Goal: Task Accomplishment & Management: Use online tool/utility

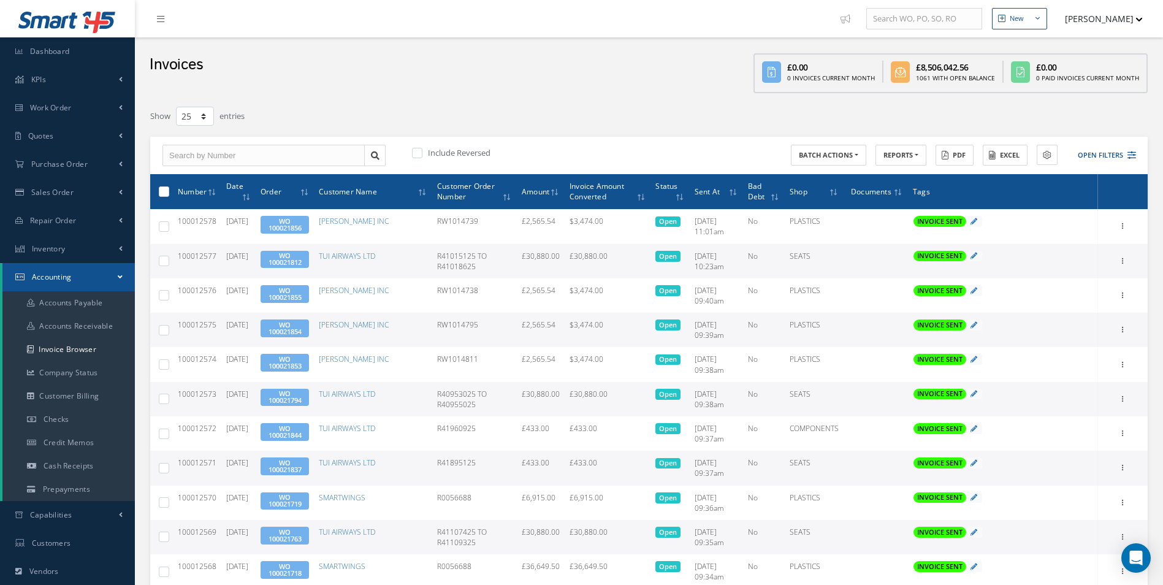
select select "25"
click at [1099, 153] on button "Open Filters" at bounding box center [1100, 155] width 69 height 20
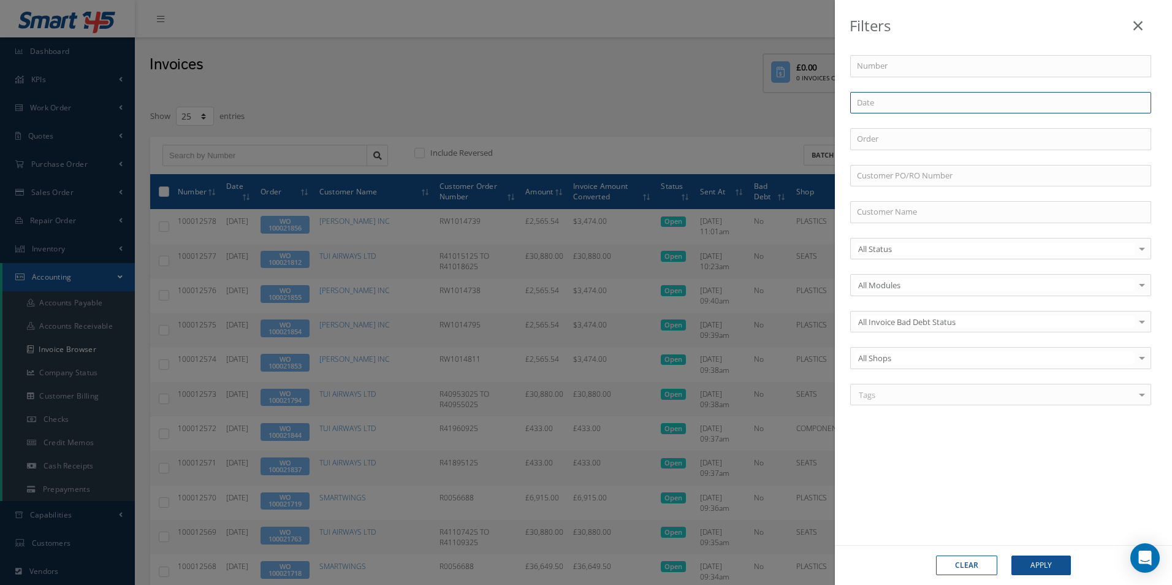
click at [919, 101] on input at bounding box center [1000, 103] width 301 height 22
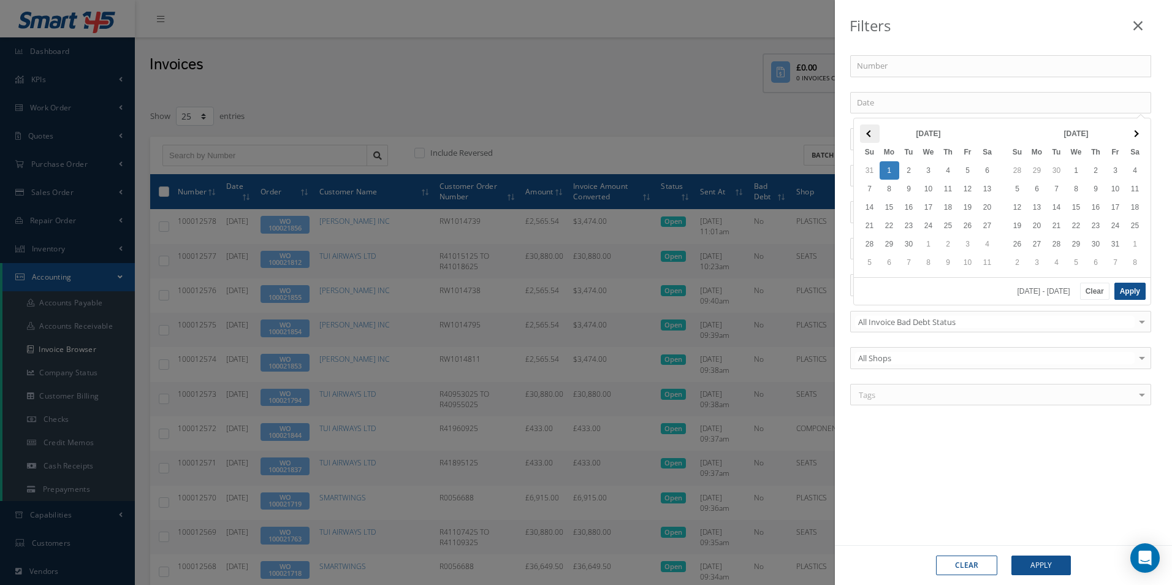
click at [867, 135] on th at bounding box center [870, 133] width 20 height 18
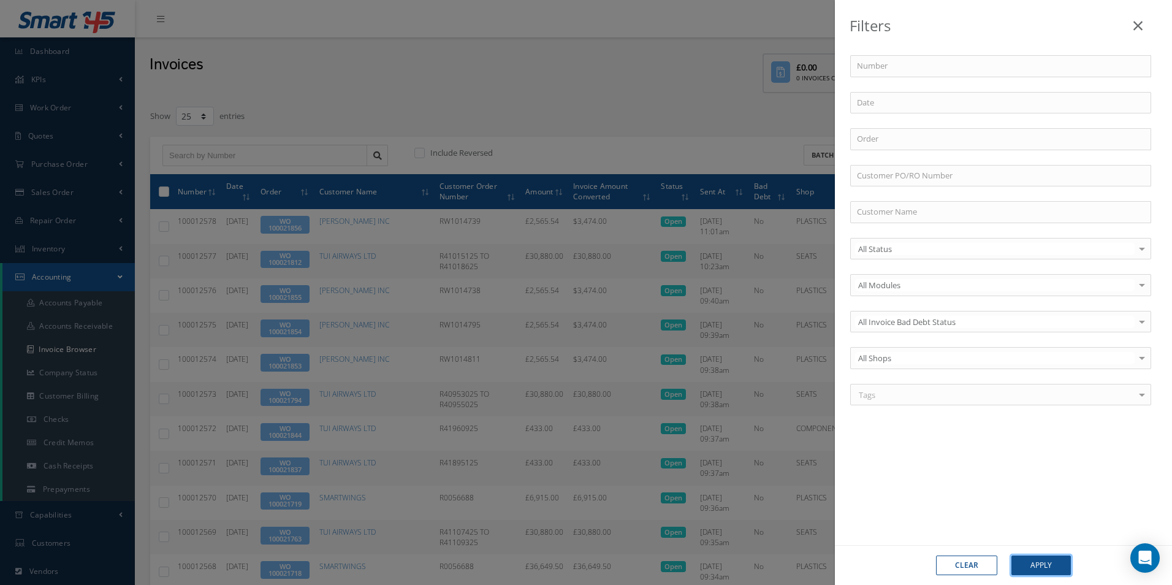
click at [1037, 561] on button "Apply" at bounding box center [1040, 565] width 59 height 20
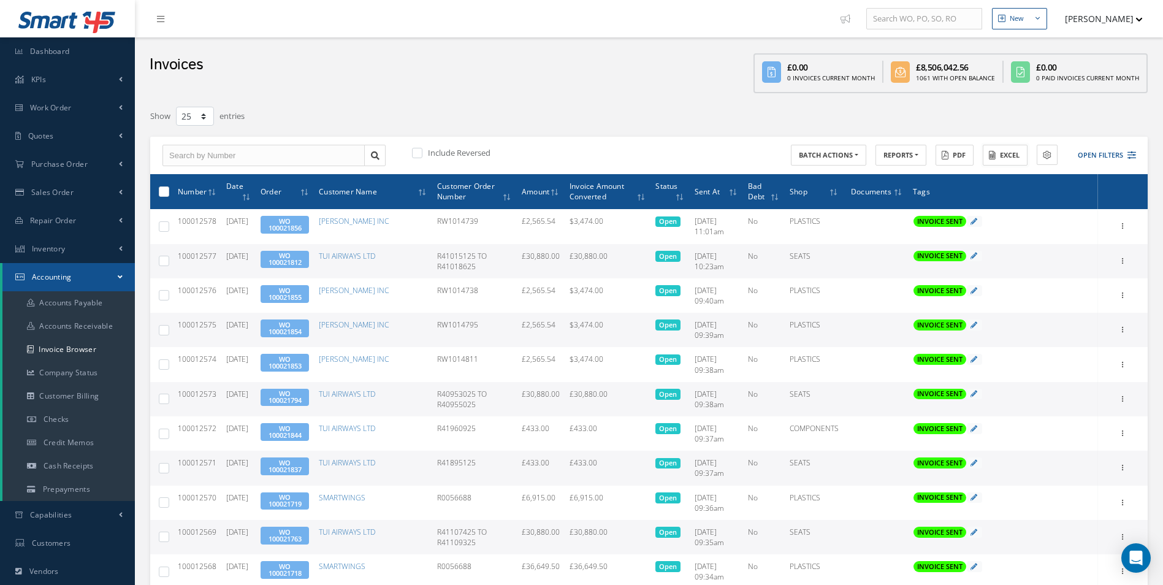
click at [1004, 153] on button "Excel" at bounding box center [1004, 155] width 45 height 21
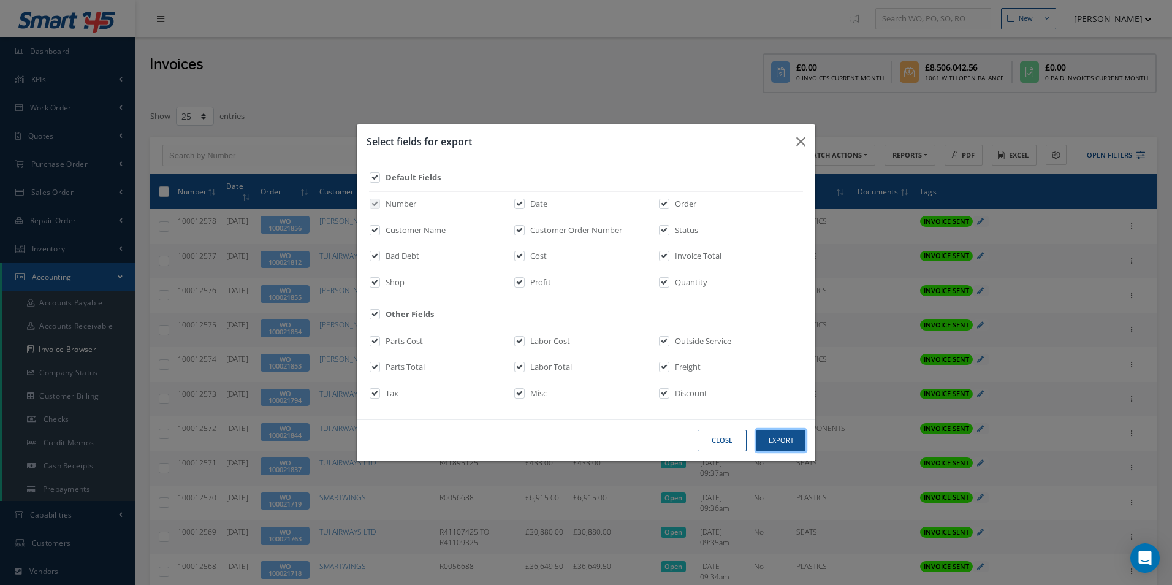
click at [783, 447] on button "Export" at bounding box center [780, 440] width 49 height 21
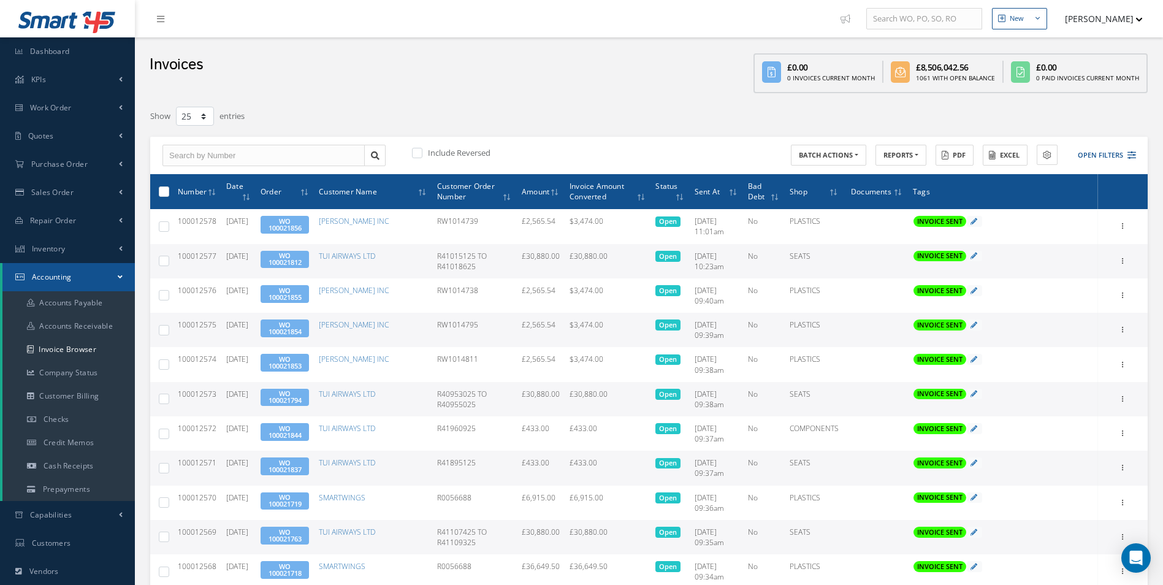
click at [811, 107] on div at bounding box center [945, 116] width 423 height 22
click at [1088, 153] on button "Open Filters" at bounding box center [1100, 155] width 69 height 20
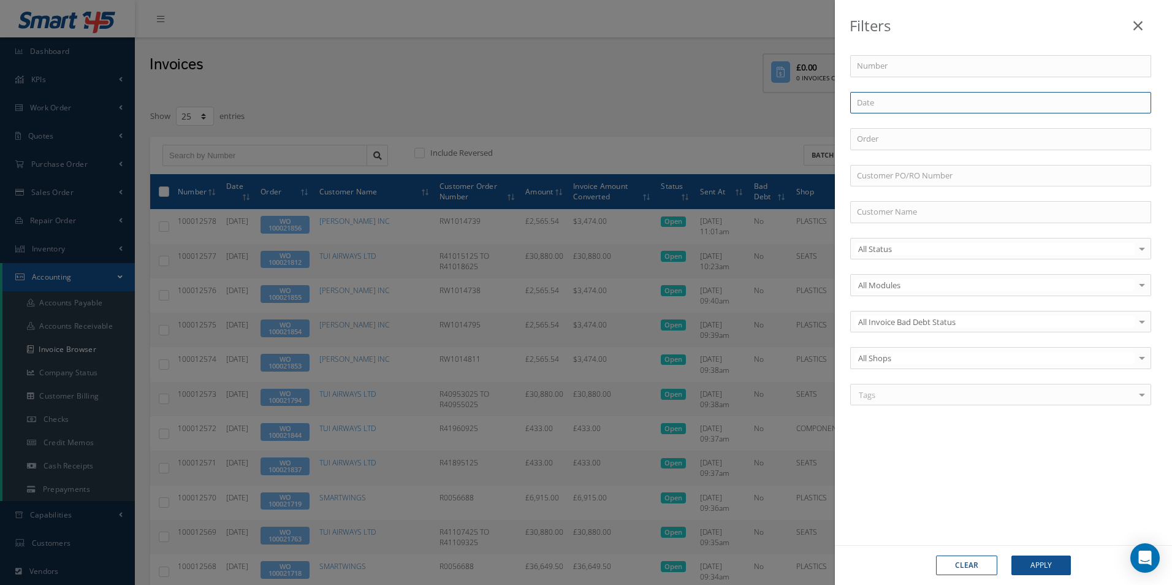
click at [895, 104] on input at bounding box center [1000, 103] width 301 height 22
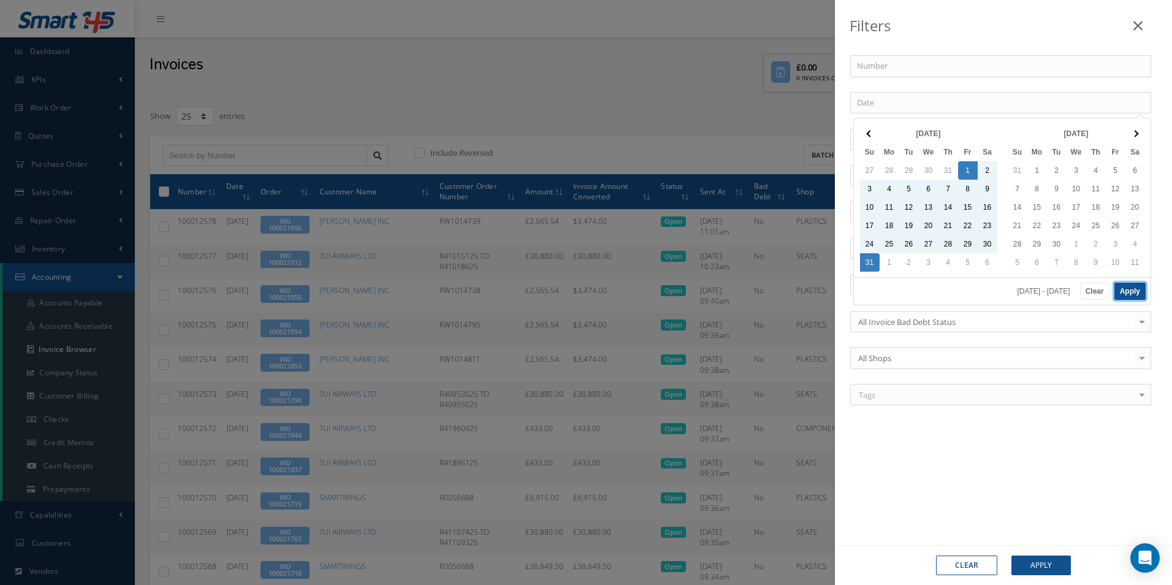
click at [1141, 288] on button "Apply" at bounding box center [1129, 291] width 31 height 17
type input "08/01/2025 - 08/31/2025"
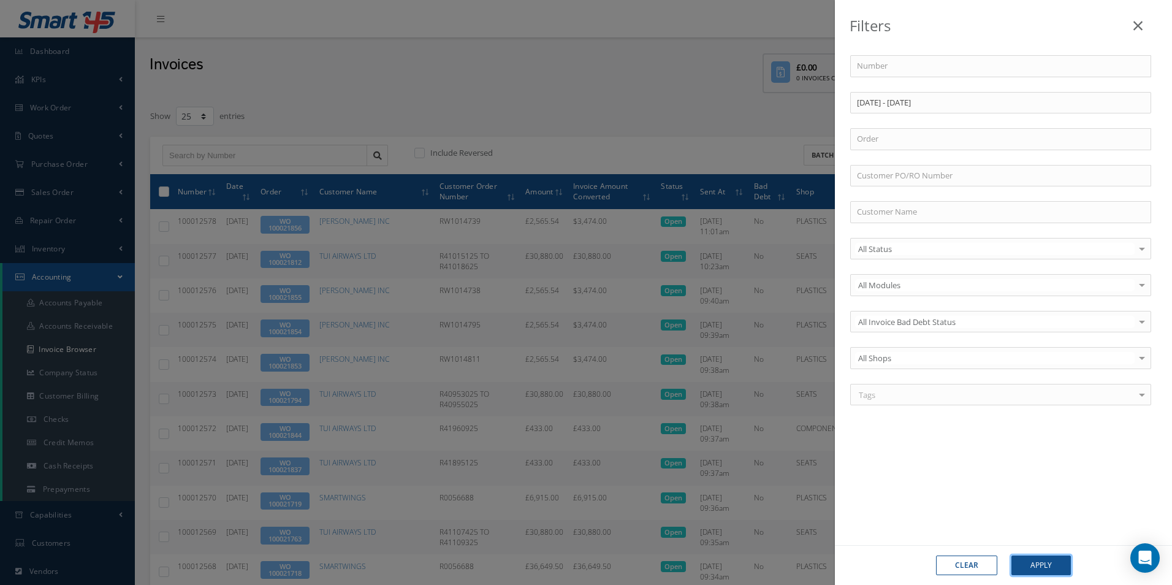
click at [1051, 566] on button "Apply" at bounding box center [1040, 565] width 59 height 20
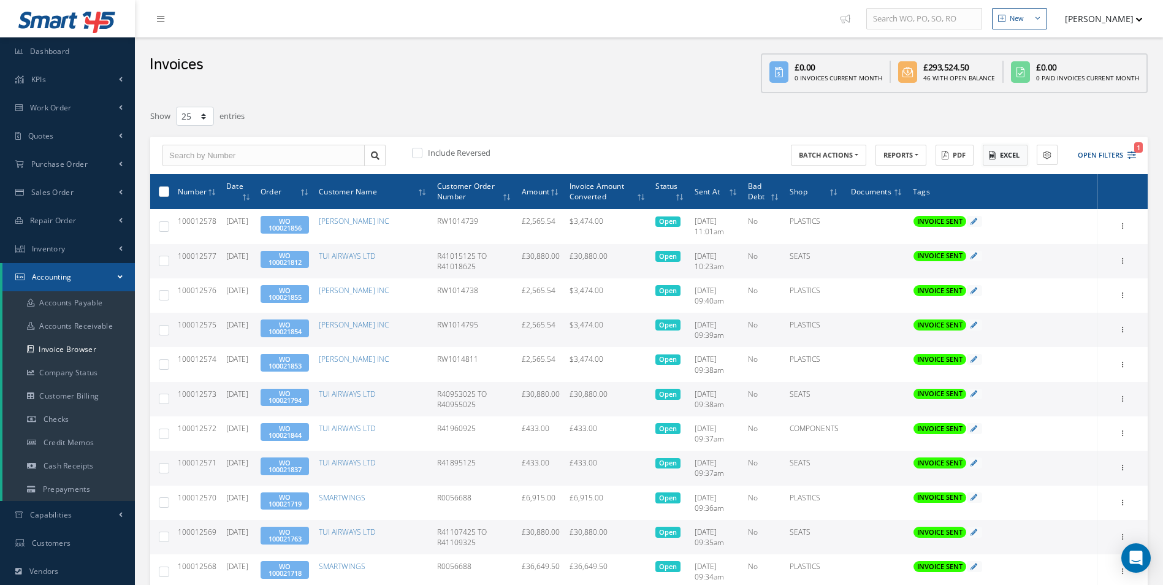
click at [1004, 151] on button "Excel" at bounding box center [1004, 155] width 45 height 21
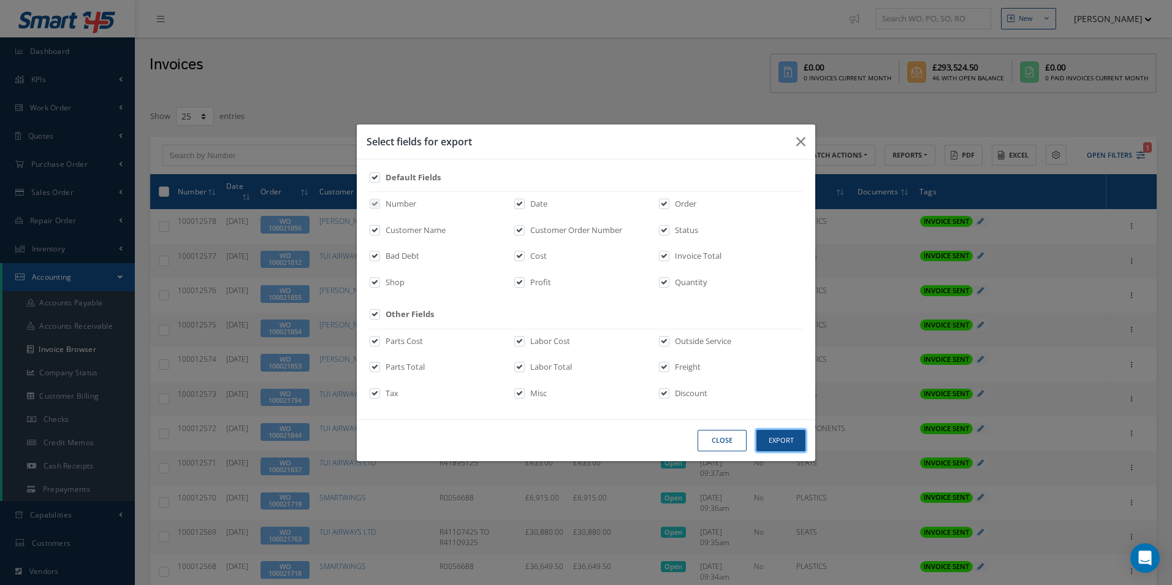
click at [804, 440] on button "Export" at bounding box center [780, 440] width 49 height 21
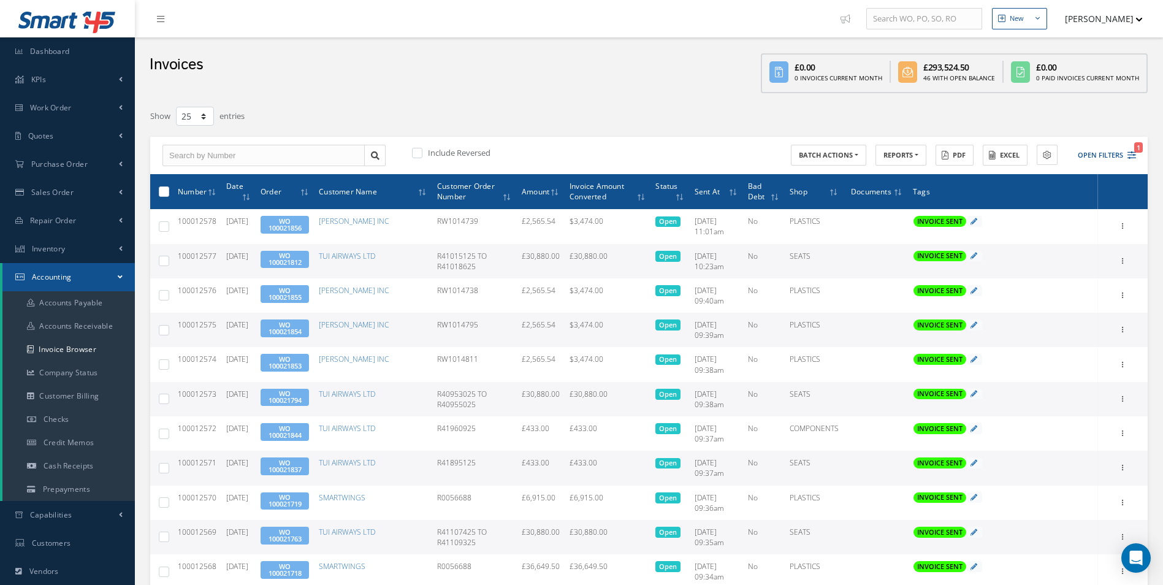
click at [490, 80] on div "Invoices £0.00 0 Invoices Current Month £293,524.50 46 With Open Balance £0.00 …" at bounding box center [649, 68] width 1028 height 62
click at [66, 353] on link "Invoice Browser" at bounding box center [68, 349] width 132 height 23
select select "25"
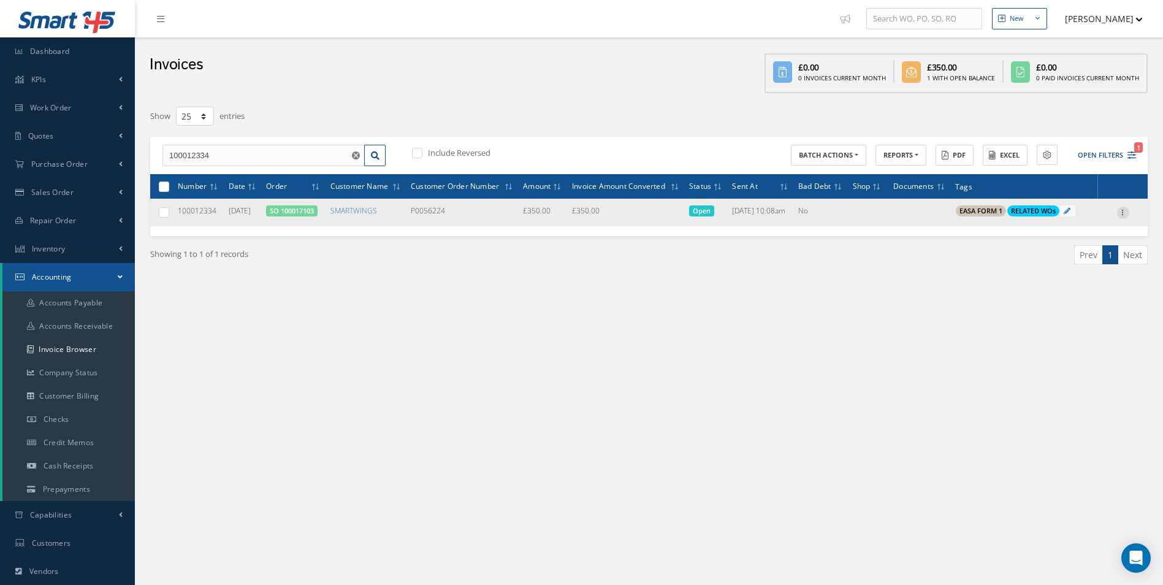
click at [1119, 208] on icon at bounding box center [1123, 212] width 12 height 10
click at [1054, 225] on link "Print" at bounding box center [1066, 221] width 97 height 16
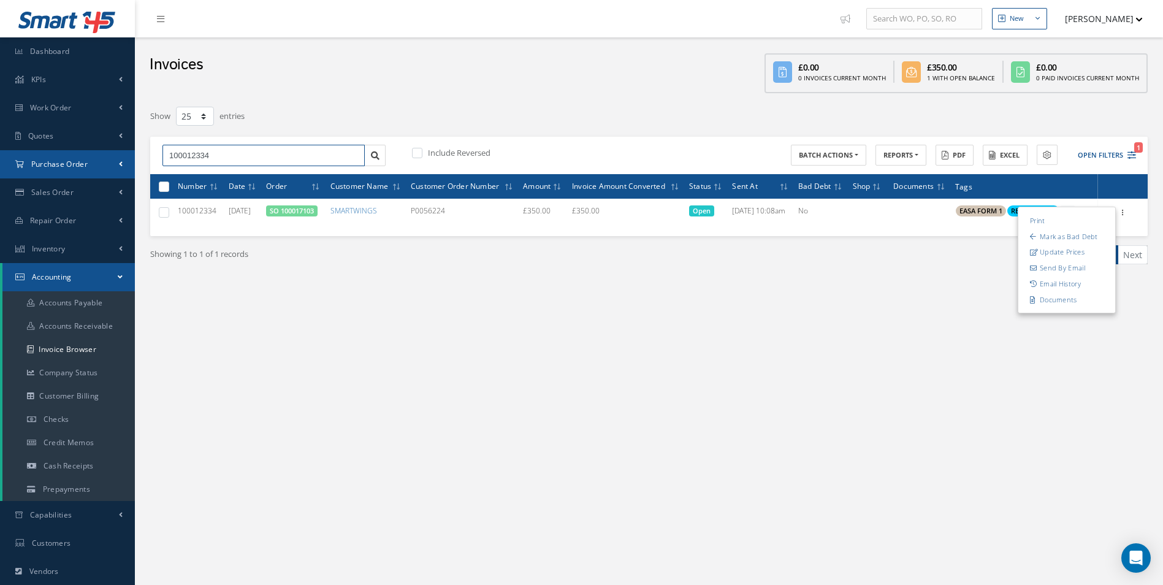
drag, startPoint x: 234, startPoint y: 158, endPoint x: 0, endPoint y: 173, distance: 234.0
click at [0, 180] on html "Smart 145 Dashboard KPIs Work Order Accounting Work Order Work Order Work Order…" at bounding box center [581, 292] width 1163 height 585
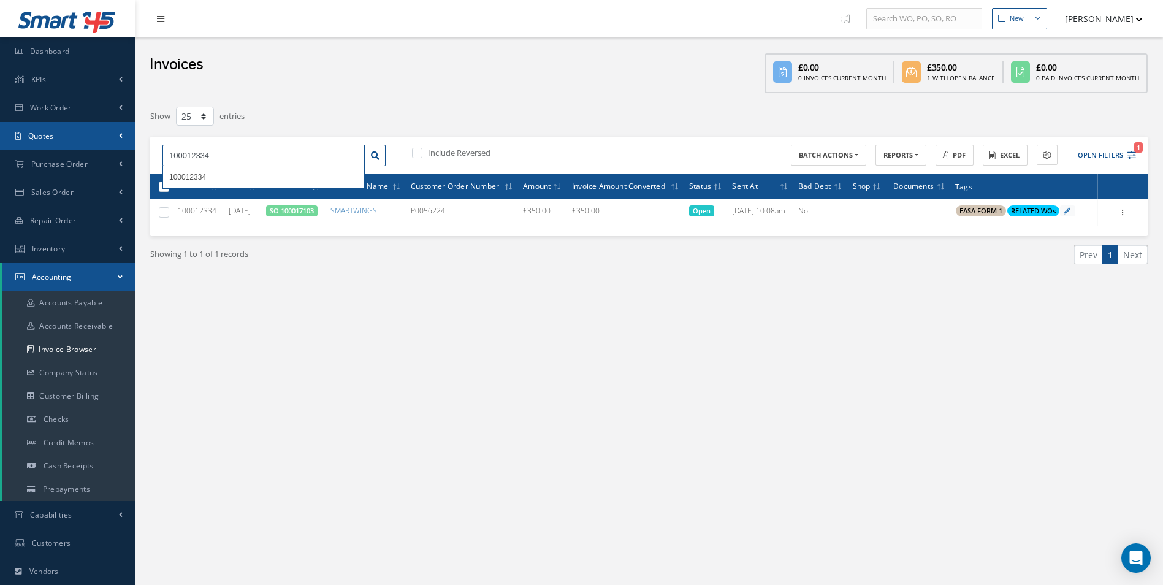
paste input "165"
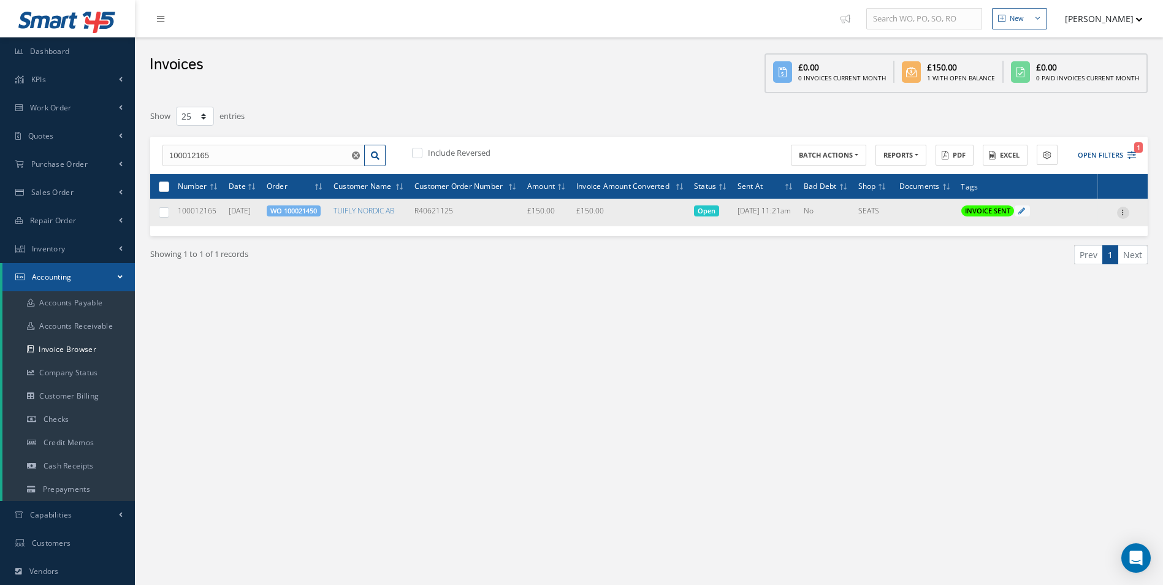
click at [1125, 213] on icon at bounding box center [1123, 212] width 12 height 10
click at [1045, 226] on link "Print" at bounding box center [1066, 221] width 97 height 16
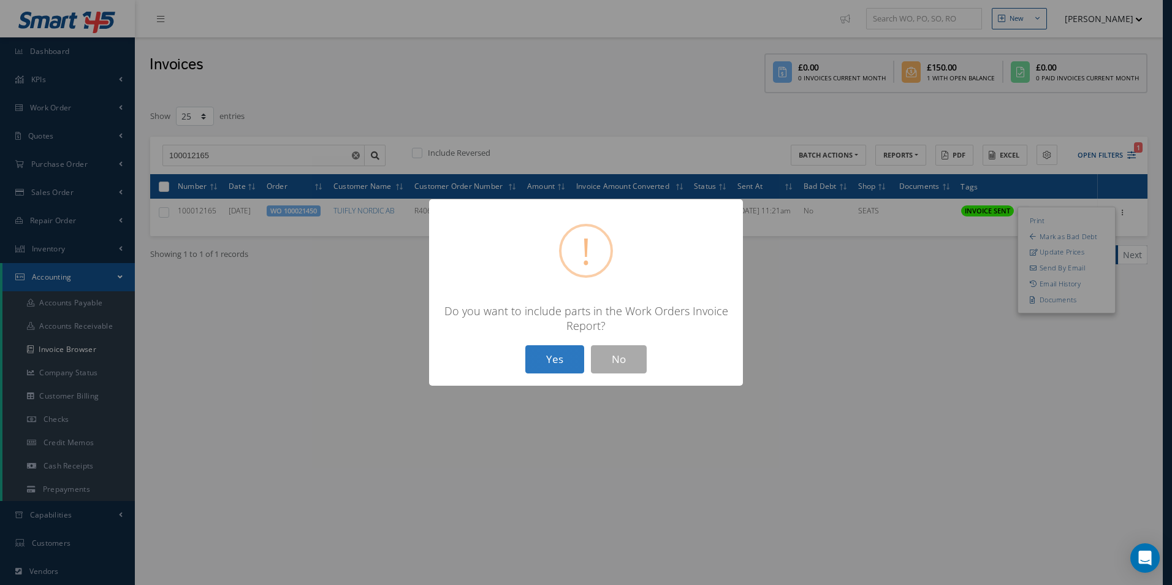
click at [551, 355] on button "Yes" at bounding box center [554, 359] width 59 height 29
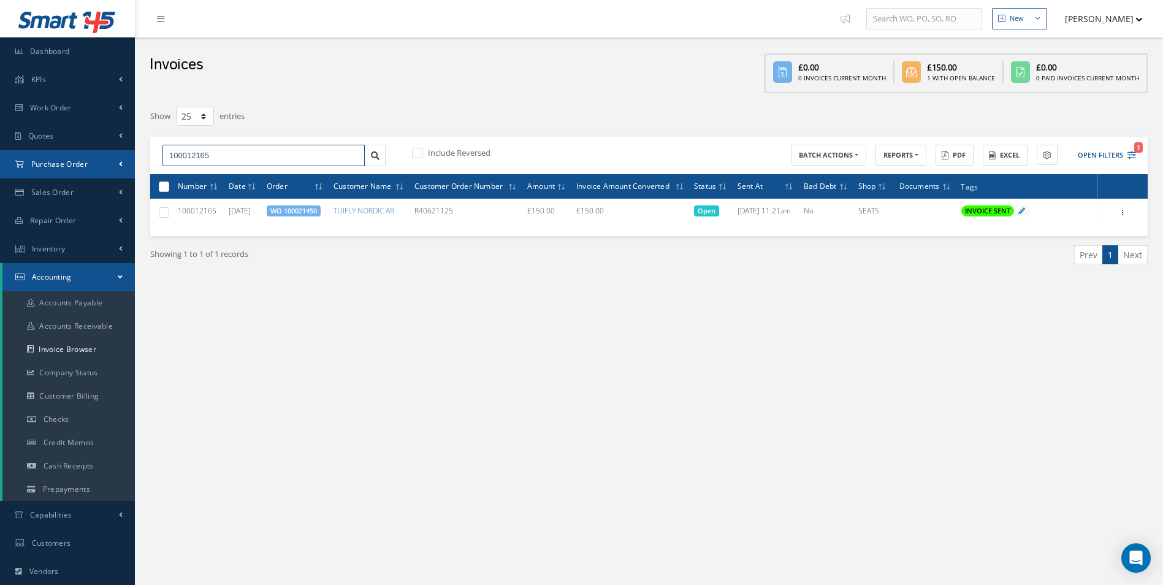
click at [4, 154] on div "Smart 145 Dashboard KPIs Work Order Accounting Work Order Work Order Work Order…" at bounding box center [581, 363] width 1163 height 726
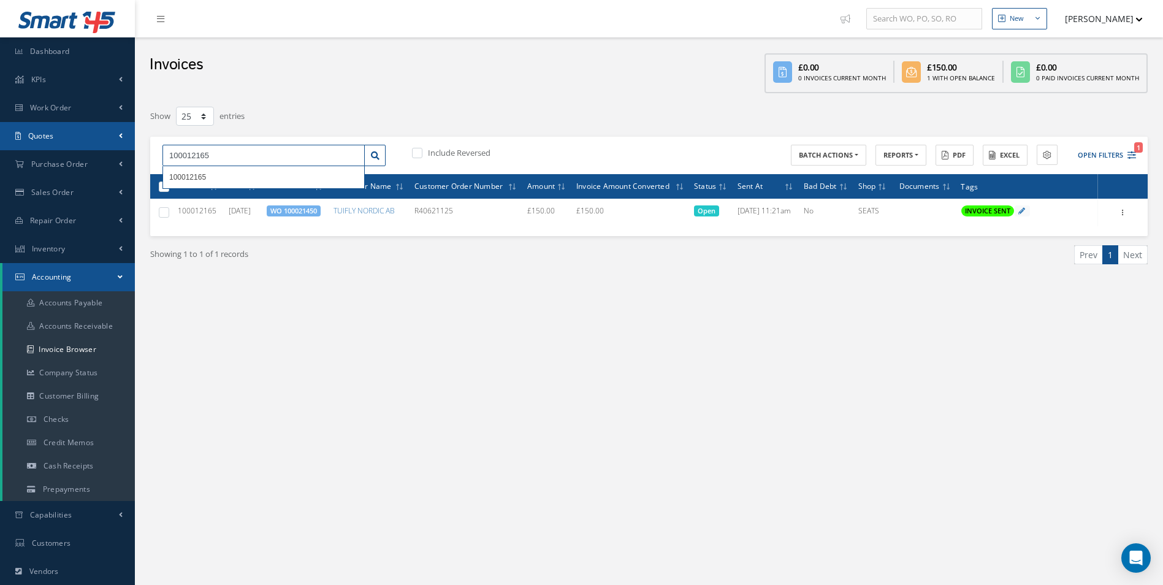
paste input "21"
type input "100012215"
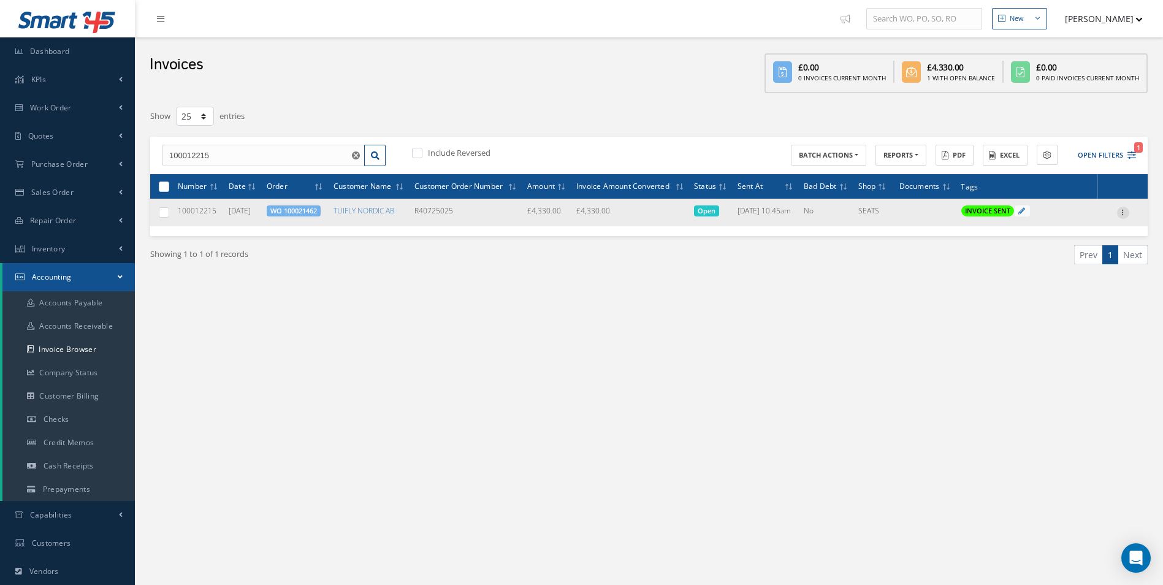
click at [1119, 213] on icon at bounding box center [1123, 212] width 12 height 10
click at [1052, 218] on link "Print" at bounding box center [1066, 221] width 97 height 16
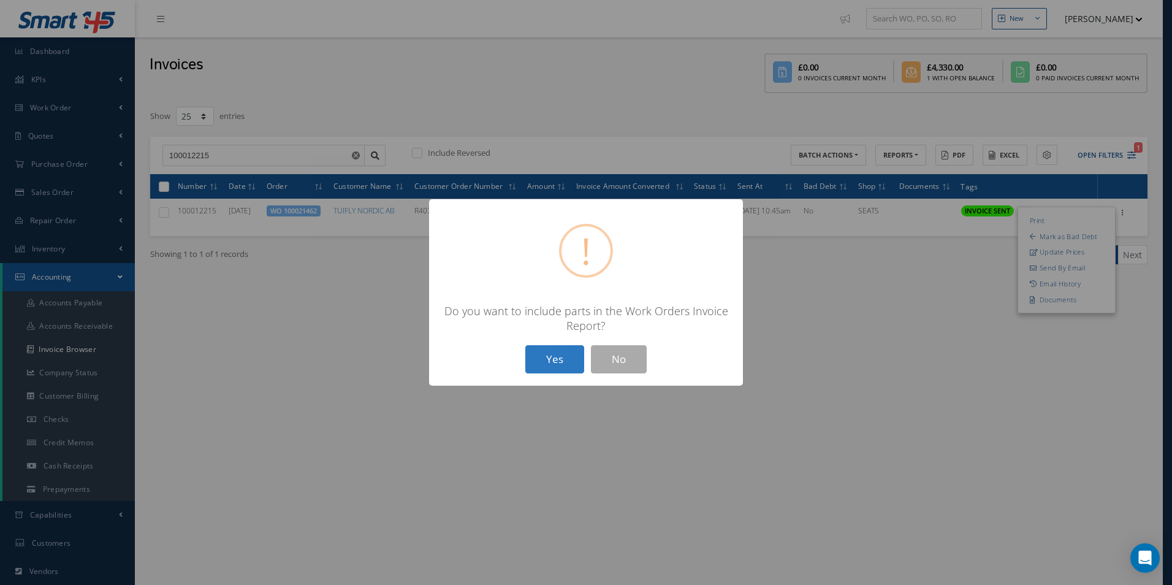
click at [537, 360] on button "Yes" at bounding box center [554, 359] width 59 height 29
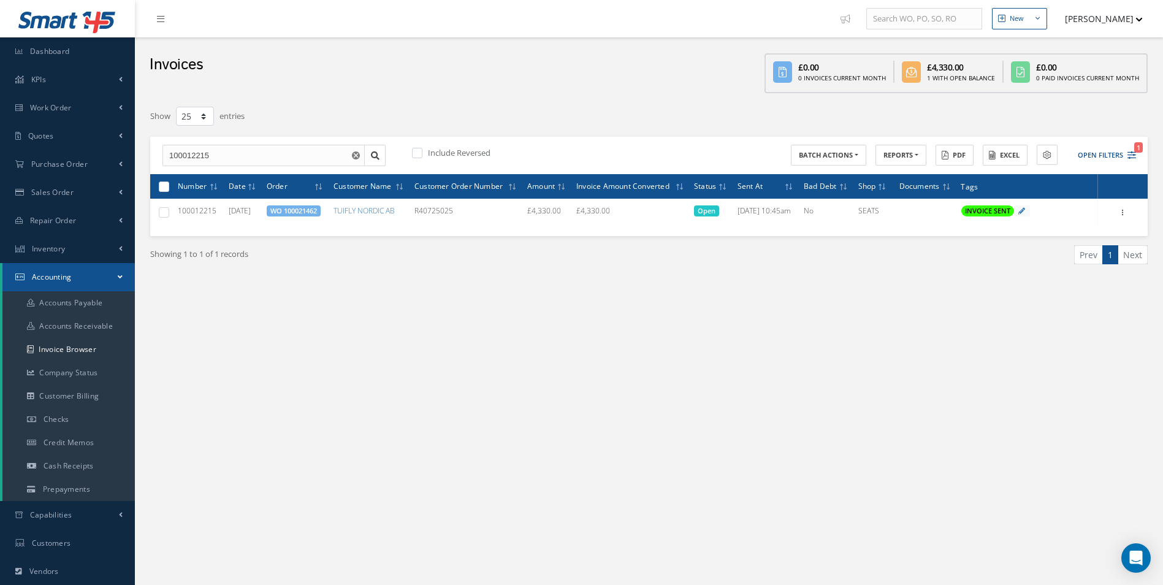
click at [360, 158] on icon "Reset" at bounding box center [356, 155] width 8 height 8
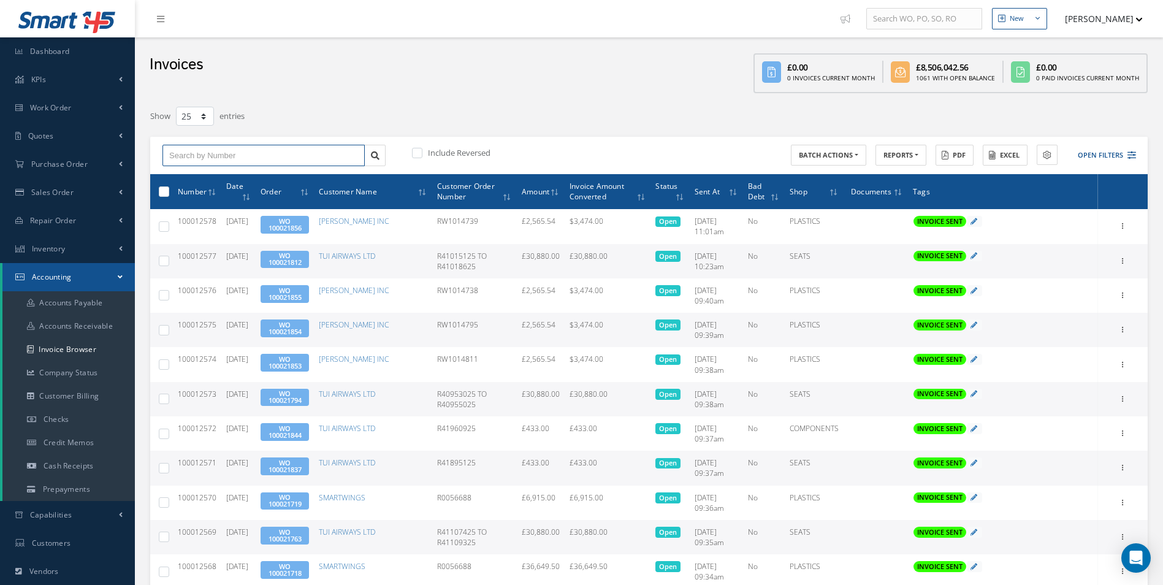
drag, startPoint x: 280, startPoint y: 164, endPoint x: 284, endPoint y: 150, distance: 14.7
click at [280, 164] on input "text" at bounding box center [263, 156] width 202 height 22
paste input "100012452"
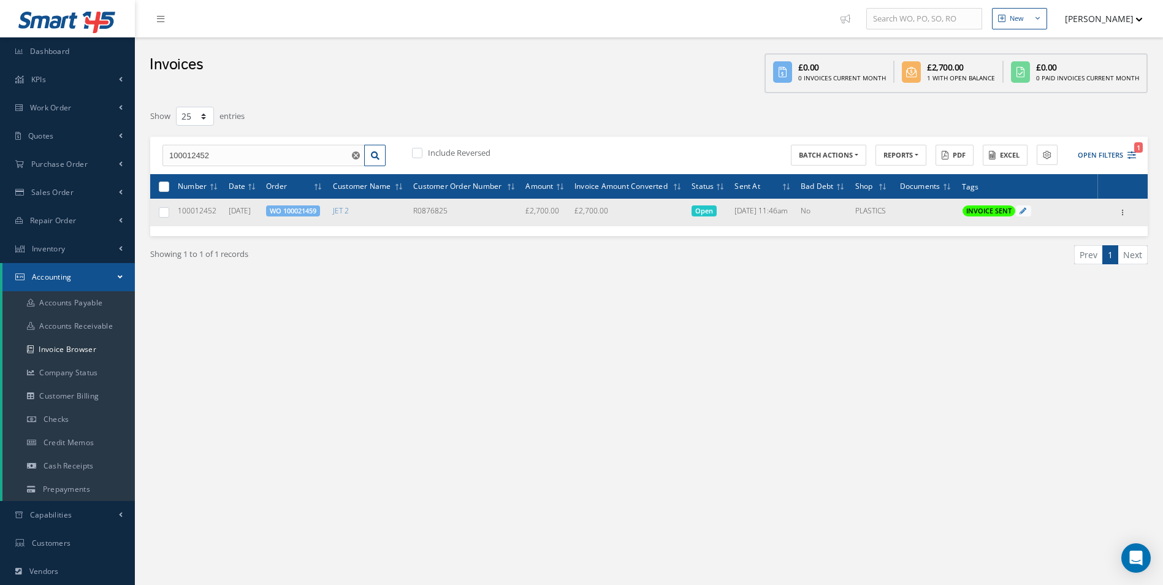
click at [1120, 219] on div "Print Mark as Bad Debt Update Prices Send By Email Email History Documents" at bounding box center [1122, 212] width 15 height 15
click at [1120, 218] on div "Print Mark as Bad Debt Update Prices Send By Email Email History Documents" at bounding box center [1122, 212] width 15 height 15
click at [1122, 216] on icon at bounding box center [1123, 212] width 12 height 10
click at [1052, 219] on link "Print" at bounding box center [1066, 221] width 97 height 16
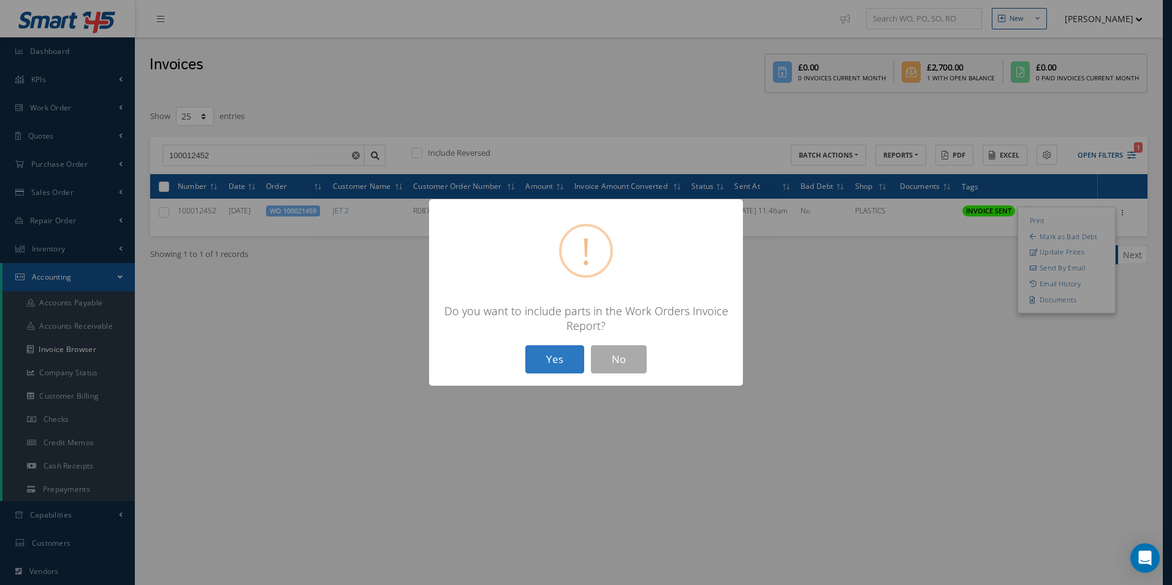
click at [554, 365] on button "Yes" at bounding box center [554, 359] width 59 height 29
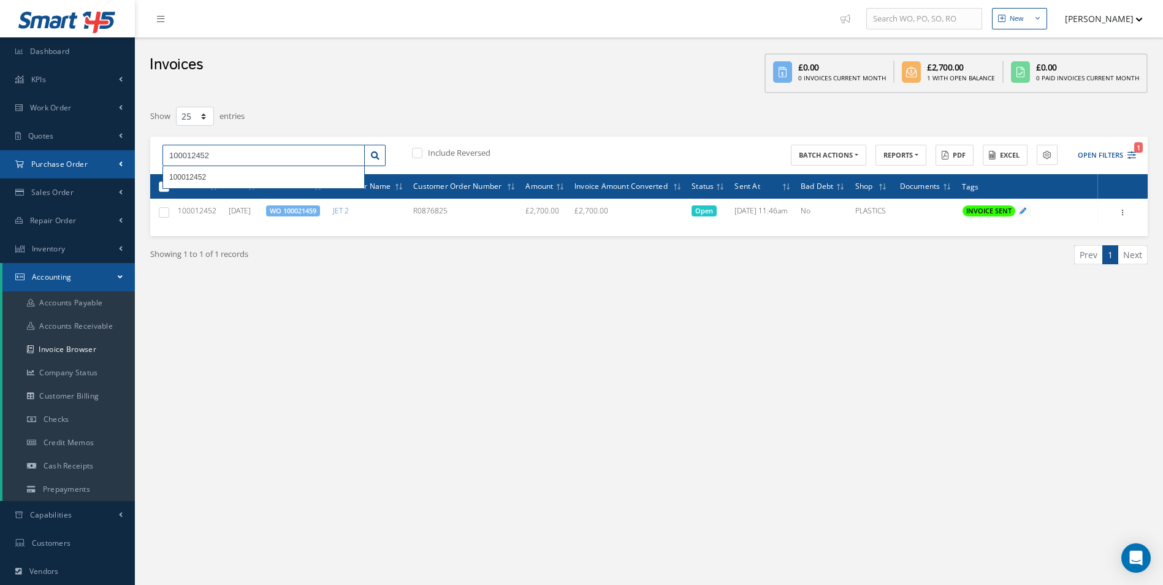
drag, startPoint x: 243, startPoint y: 162, endPoint x: 124, endPoint y: 173, distance: 119.4
click at [125, 174] on div "Smart 145 Dashboard KPIs Work Order Accounting Work Order Work Order Work Order…" at bounding box center [581, 363] width 1163 height 726
paste input "556"
type input "100012556"
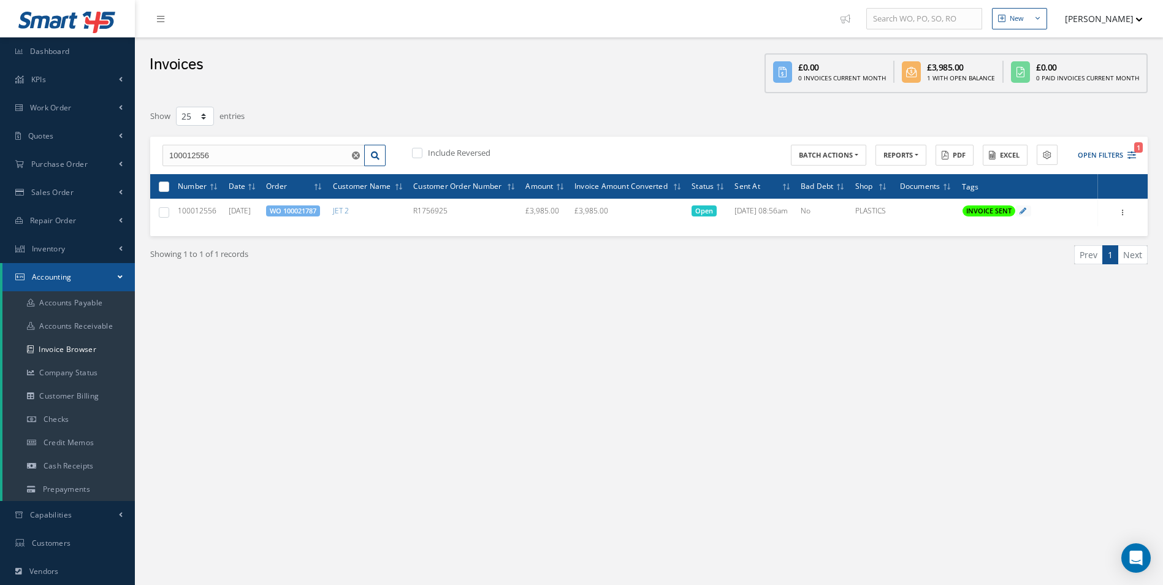
click at [1127, 229] on div "Number Date Order Customer Name Customer Order Number Amount Invoice Amount Con…" at bounding box center [648, 205] width 997 height 62
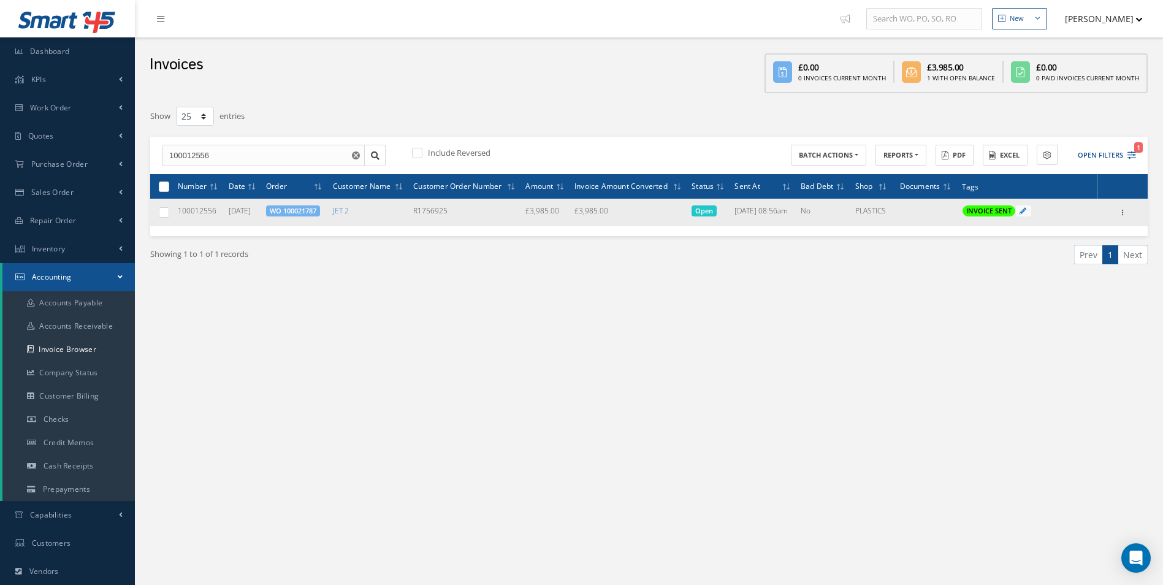
click at [1125, 220] on div "Print Mark as Bad Debt Update Prices Send By Email Email History Documents" at bounding box center [1122, 212] width 15 height 15
click at [1122, 214] on icon at bounding box center [1123, 212] width 12 height 10
click at [1051, 220] on link "Print" at bounding box center [1066, 221] width 97 height 16
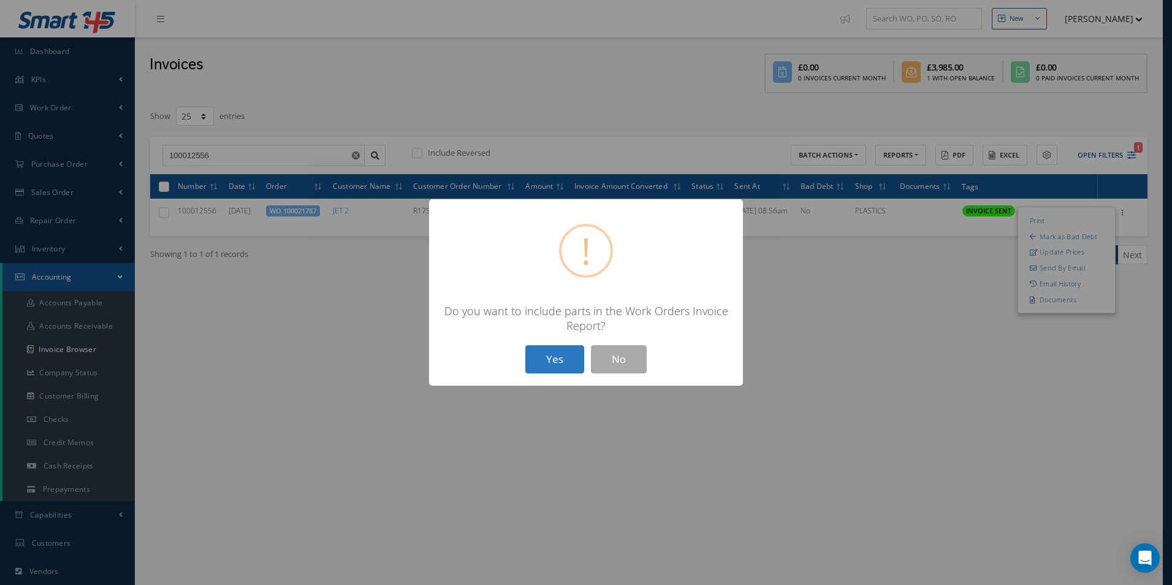
click at [557, 348] on button "Yes" at bounding box center [554, 359] width 59 height 29
